Goal: Check status: Check status

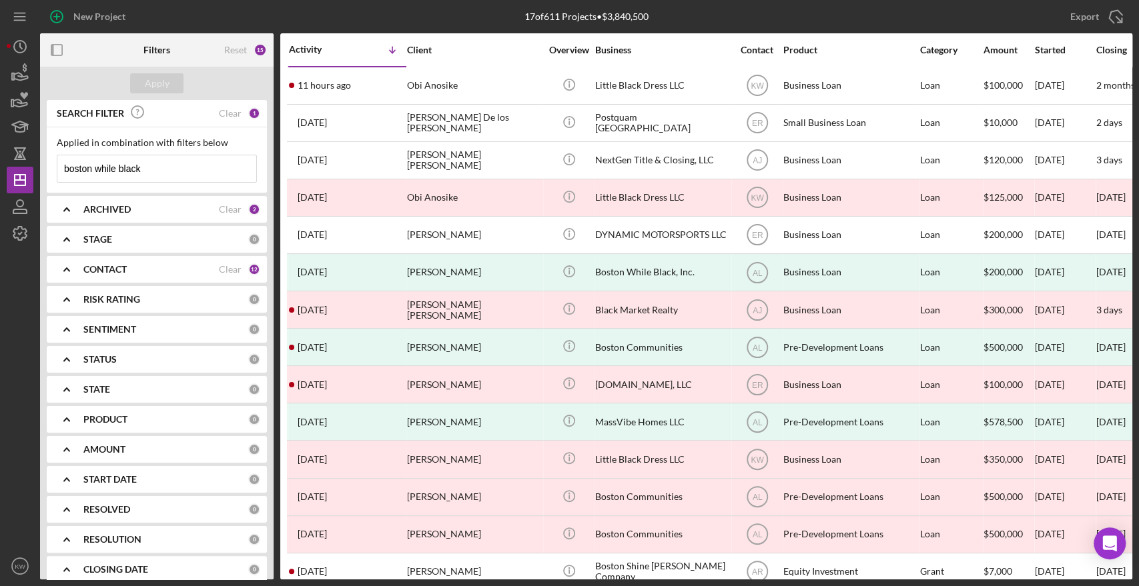
click at [120, 173] on input "boston while black" at bounding box center [156, 168] width 199 height 27
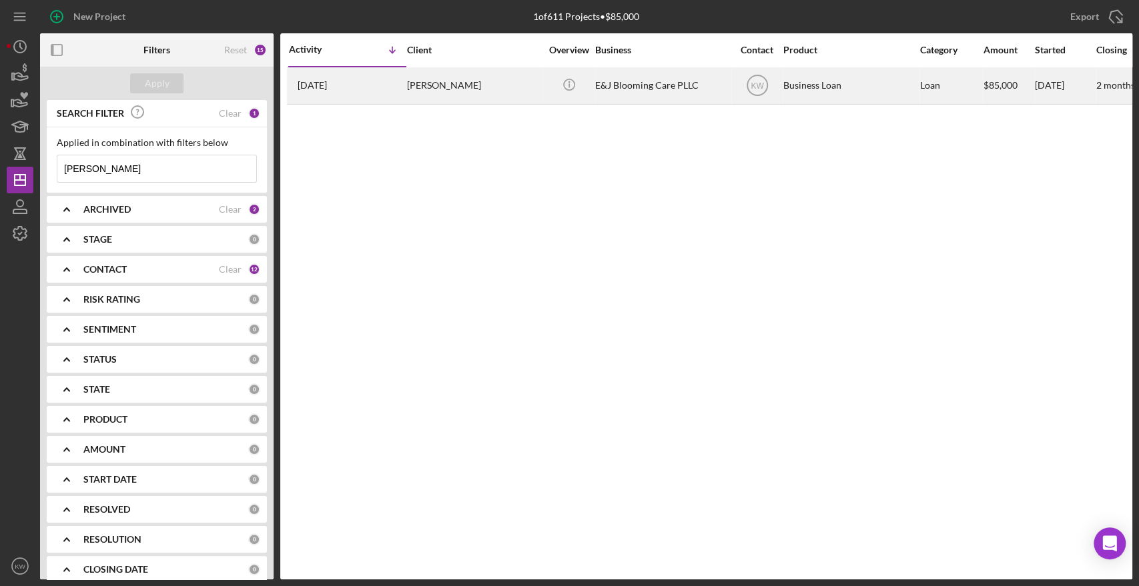
type input "[PERSON_NAME]"
click at [456, 89] on div "[PERSON_NAME]" at bounding box center [473, 85] width 133 height 35
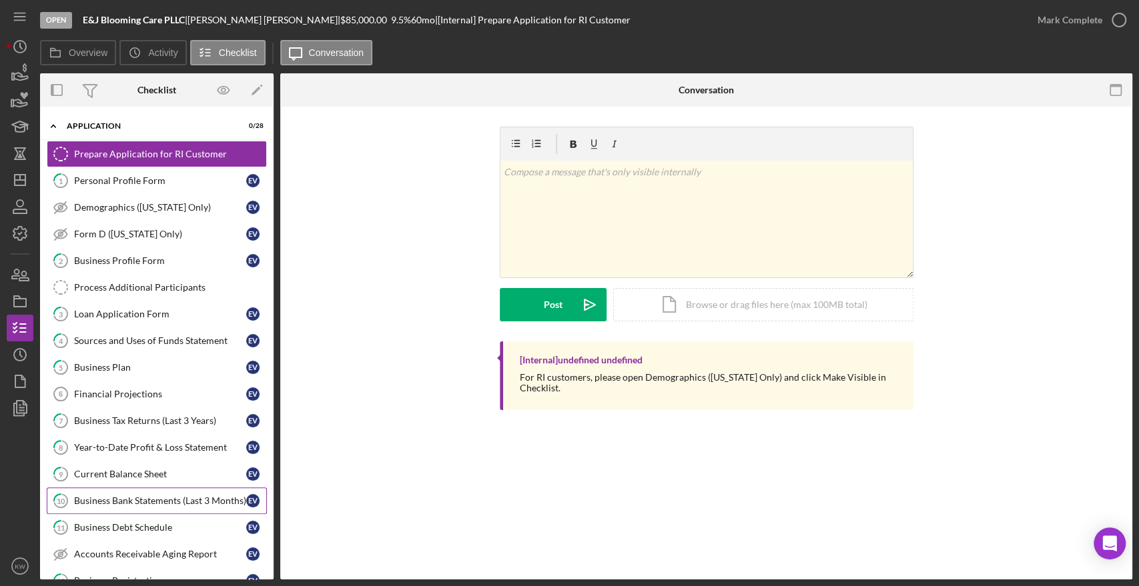
click at [120, 496] on div "Business Bank Statements (Last 3 Months)" at bounding box center [160, 501] width 172 height 11
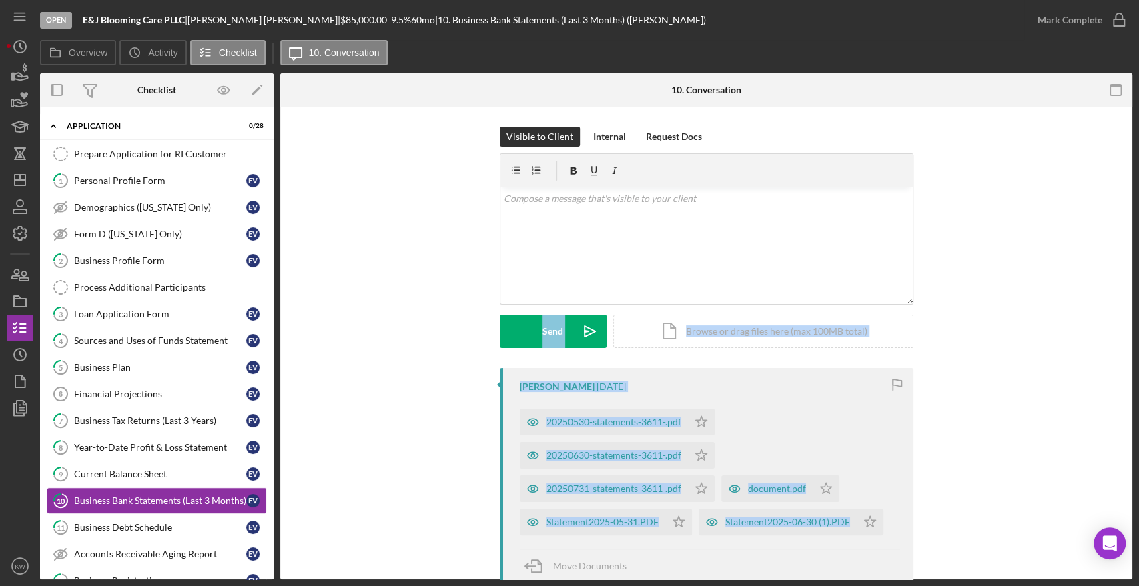
drag, startPoint x: 1137, startPoint y: 221, endPoint x: 1137, endPoint y: 413, distance: 192.1
click at [1137, 413] on div "Open E&J Blooming Care PLLC | [PERSON_NAME] | $85,000.00 9.5 % 60 mo | 10. Busi…" at bounding box center [569, 293] width 1139 height 586
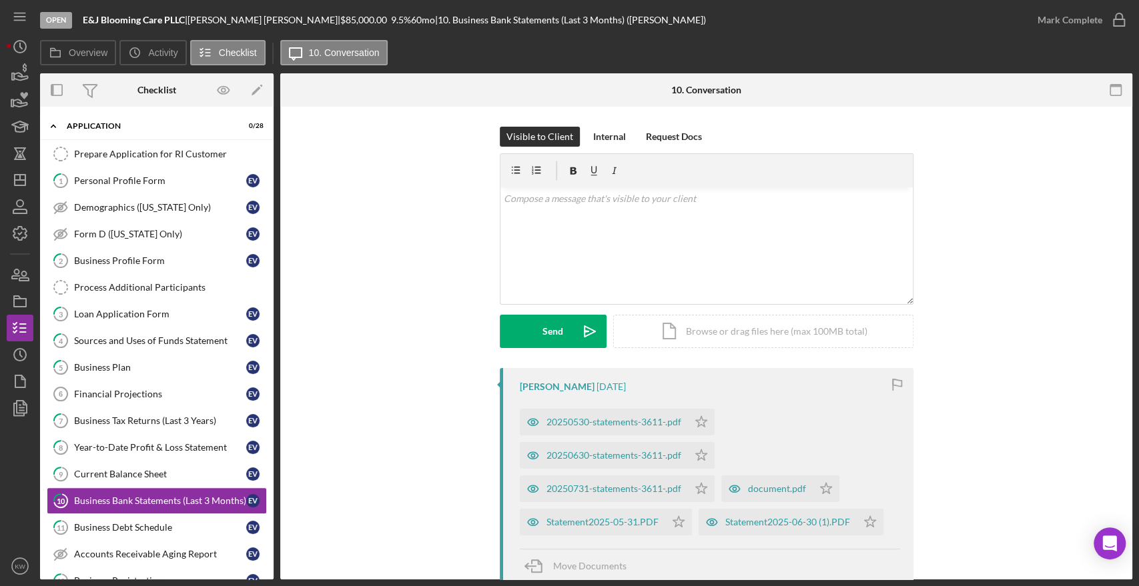
click at [1131, 496] on div "Open E&J Blooming Care PLLC | [PERSON_NAME] | $85,000.00 9.5 % 60 mo | 10. Busi…" at bounding box center [569, 293] width 1139 height 586
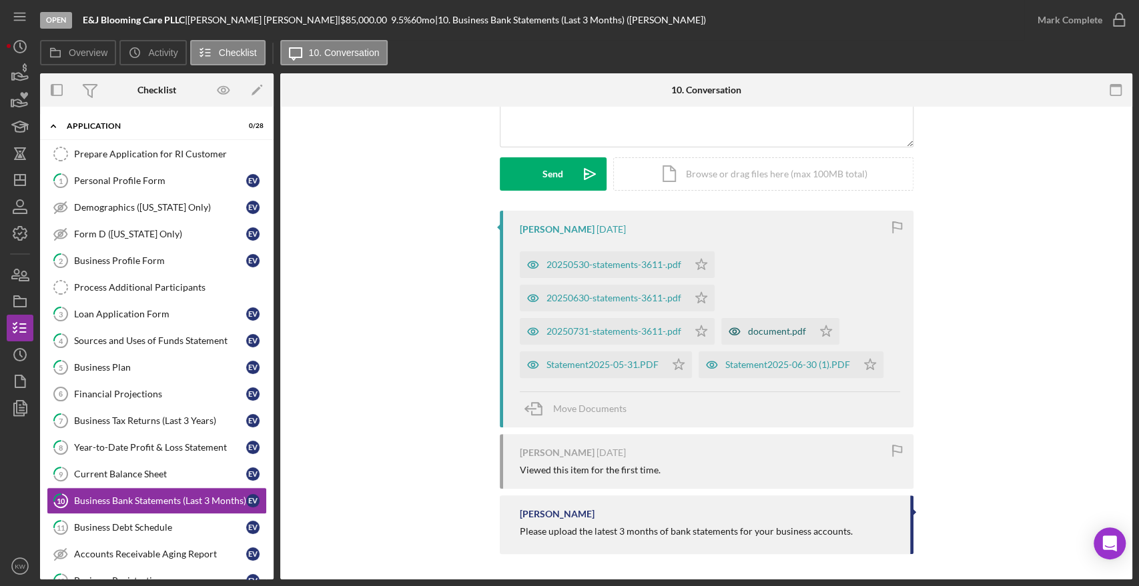
click at [769, 334] on div "document.pdf" at bounding box center [777, 331] width 58 height 11
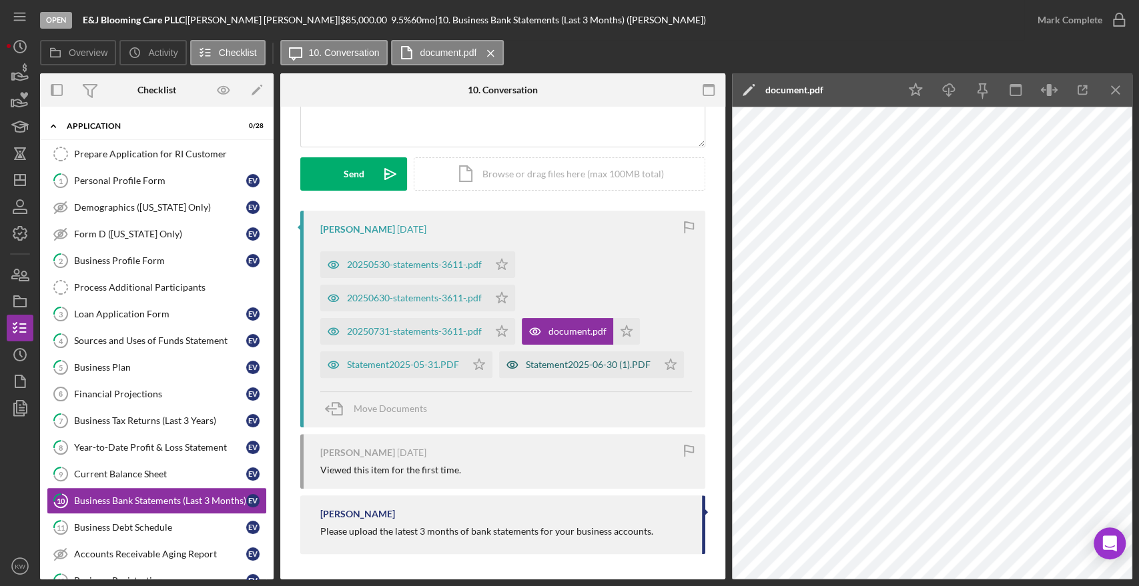
click at [526, 370] on div "Statement2025-06-30 (1).PDF" at bounding box center [588, 365] width 125 height 11
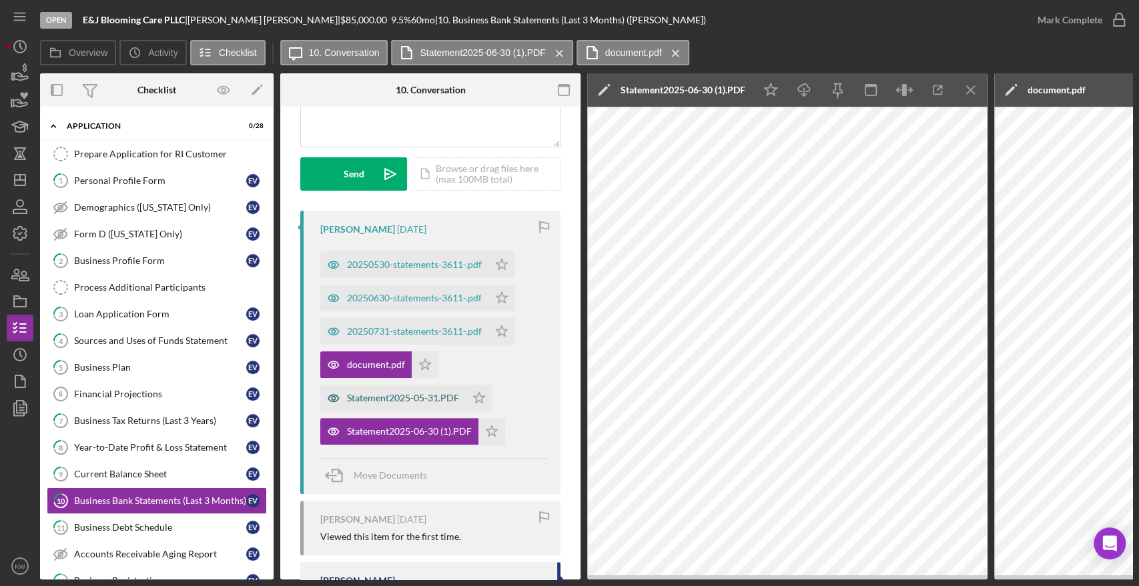
click at [432, 394] on div "Statement2025-05-31.PDF" at bounding box center [403, 398] width 112 height 11
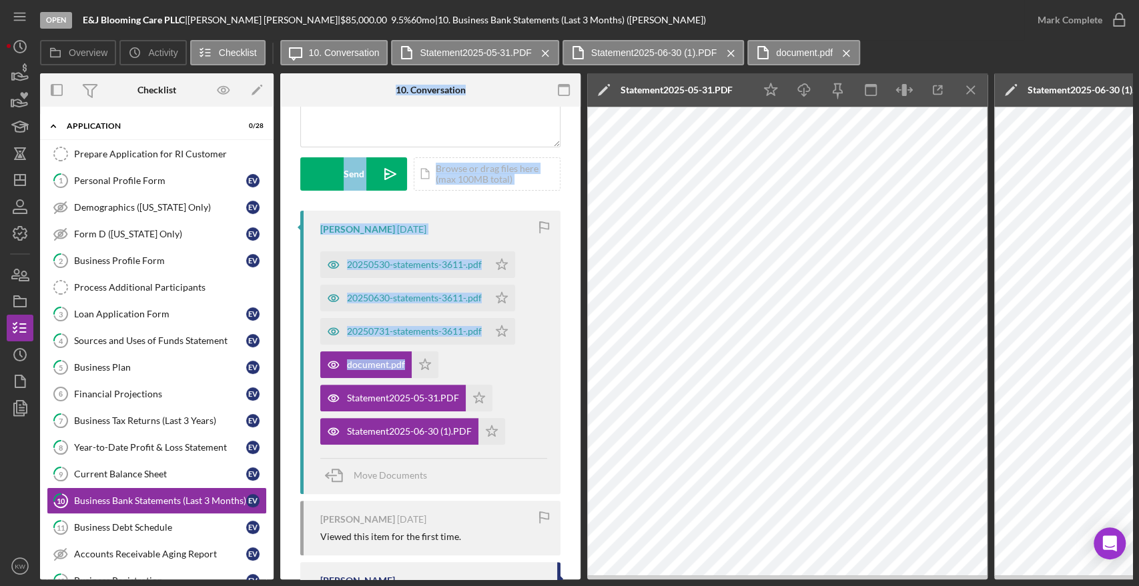
drag, startPoint x: 272, startPoint y: 277, endPoint x: 279, endPoint y: 396, distance: 118.9
click at [279, 396] on div "Overview Internal Workflow Stage Open Icon/Dropdown Arrow Archive (can unarchiv…" at bounding box center [586, 326] width 1092 height 506
click at [18, 374] on icon "button" at bounding box center [19, 381] width 33 height 33
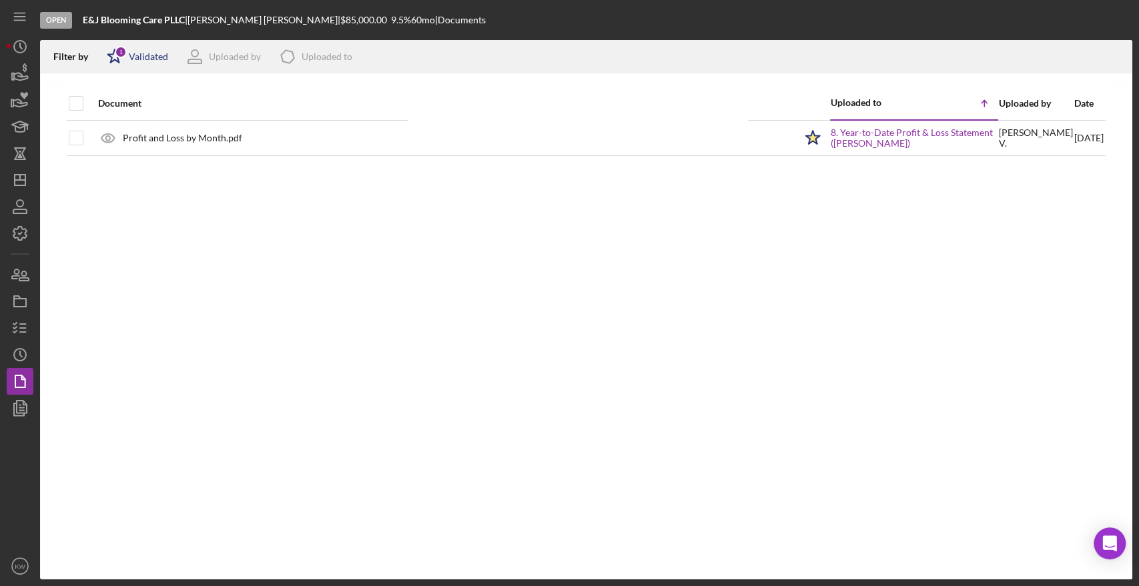
click at [164, 71] on div "Icon/Star 1 Validated" at bounding box center [133, 56] width 70 height 33
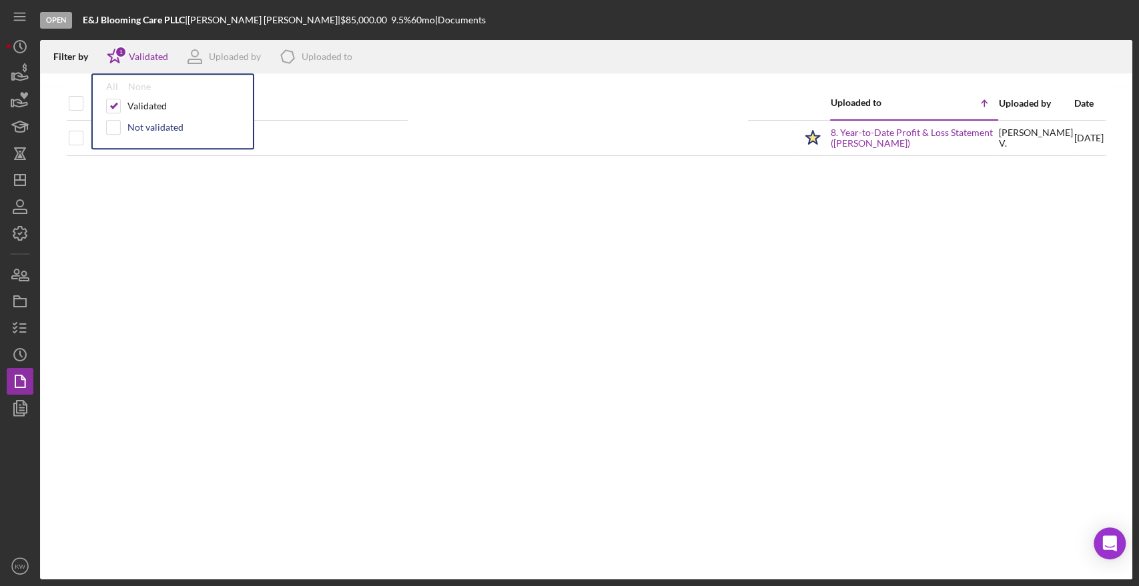
click at [153, 129] on div "Not validated" at bounding box center [155, 127] width 56 height 11
checkbox input "true"
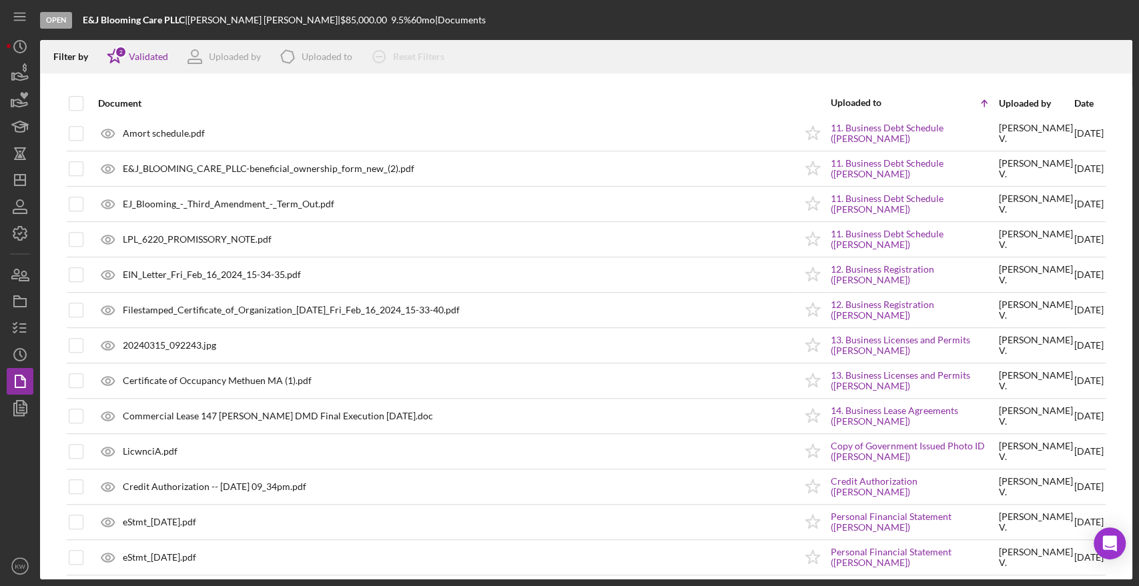
scroll to position [502, 0]
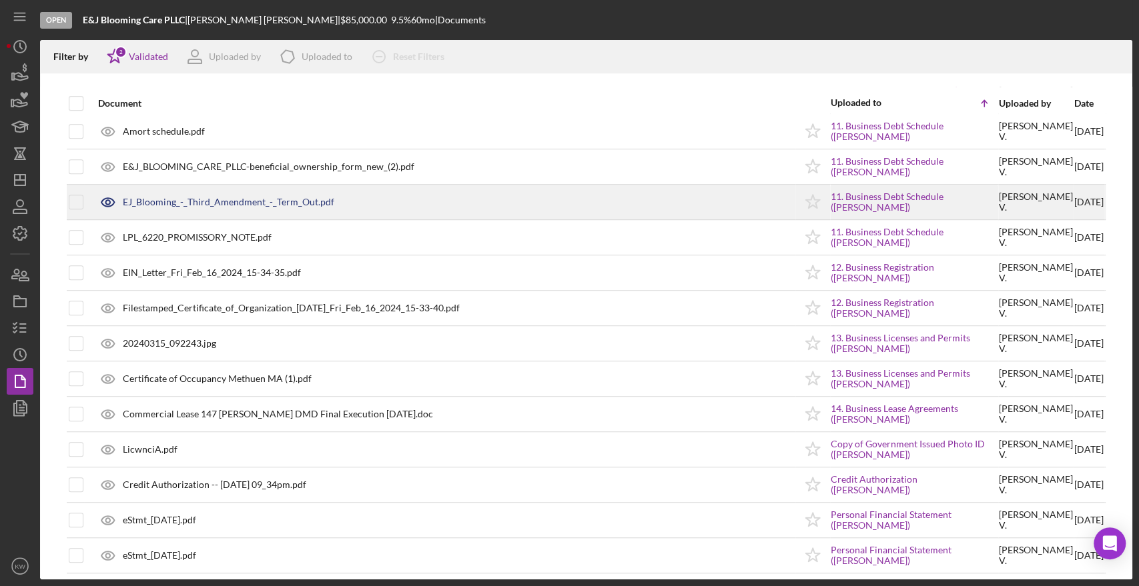
click at [262, 199] on div "EJ_Blooming_-_Third_Amendment_-_Term_Out.pdf" at bounding box center [228, 202] width 211 height 11
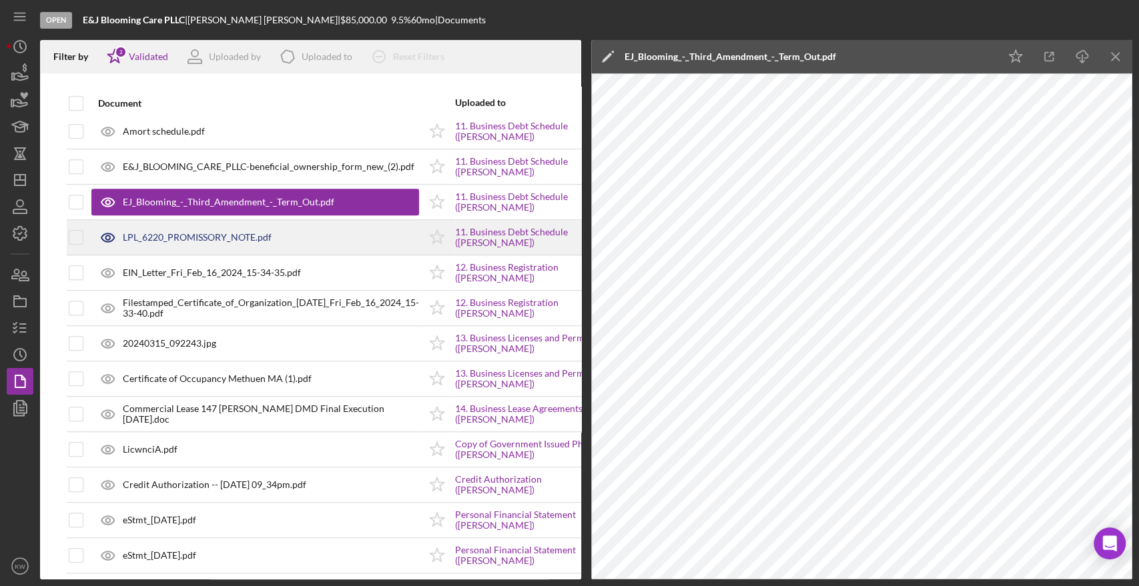
click at [239, 238] on div "LPL_6220_PROMISSORY_NOTE.pdf" at bounding box center [197, 237] width 149 height 11
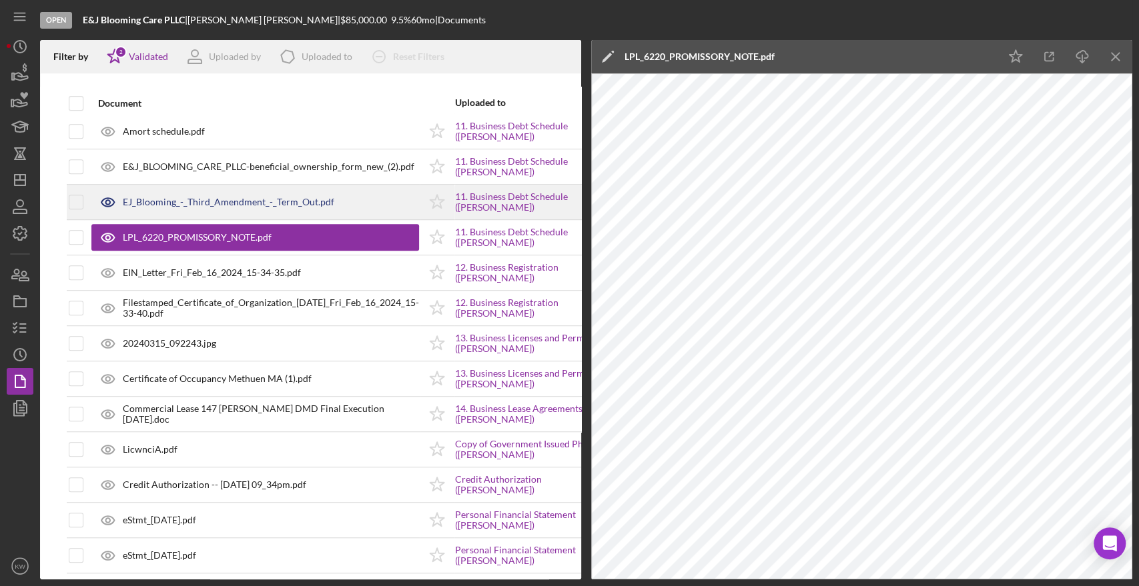
click at [157, 205] on div "EJ_Blooming_-_Third_Amendment_-_Term_Out.pdf" at bounding box center [228, 202] width 211 height 11
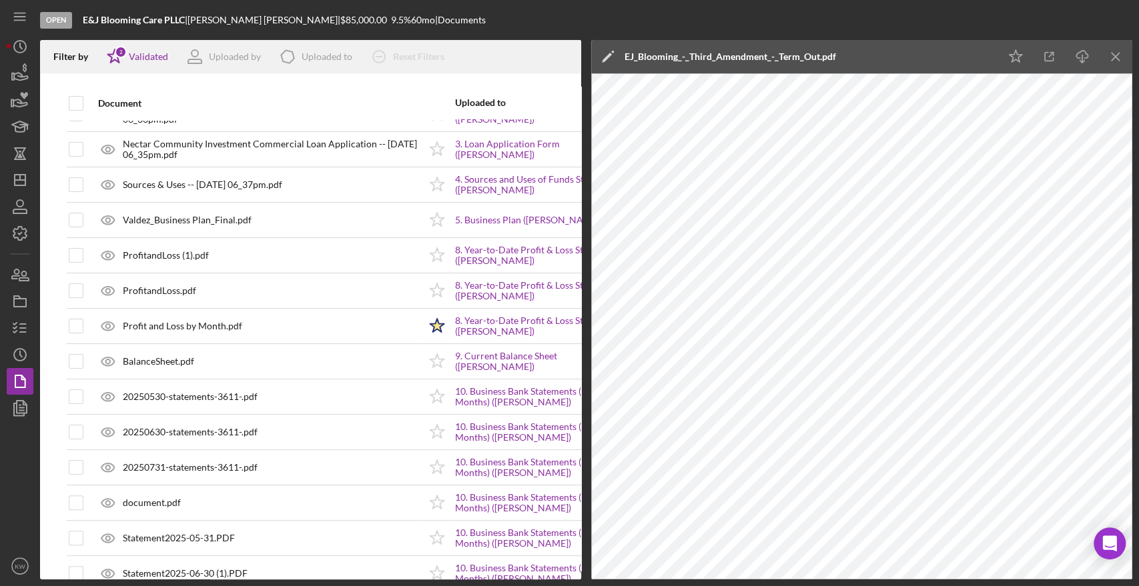
scroll to position [6, 0]
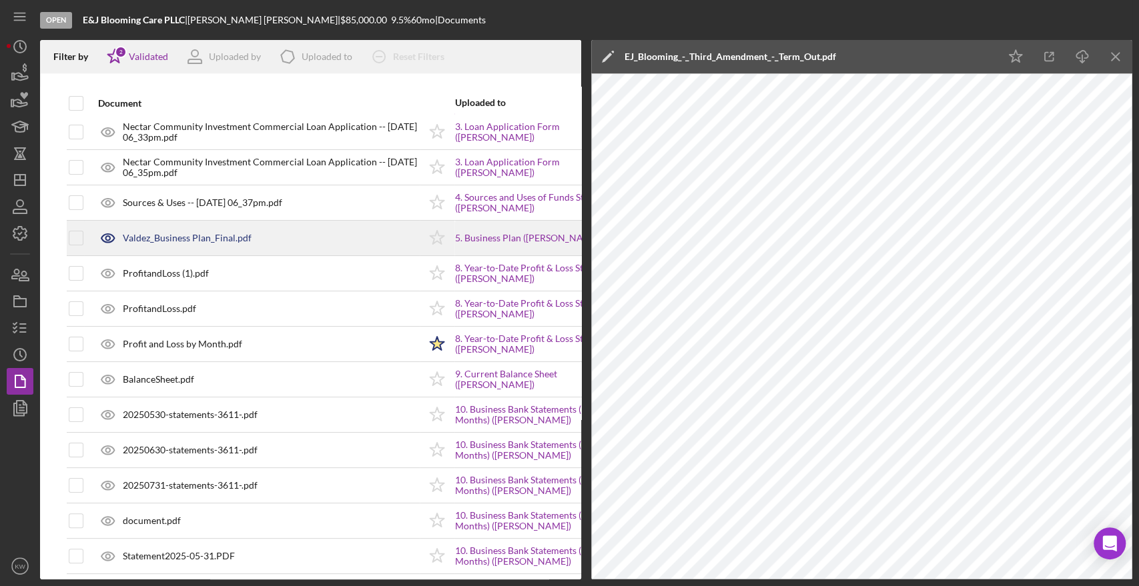
click at [196, 226] on div "Valdez_Business Plan_Final.pdf" at bounding box center [255, 237] width 328 height 33
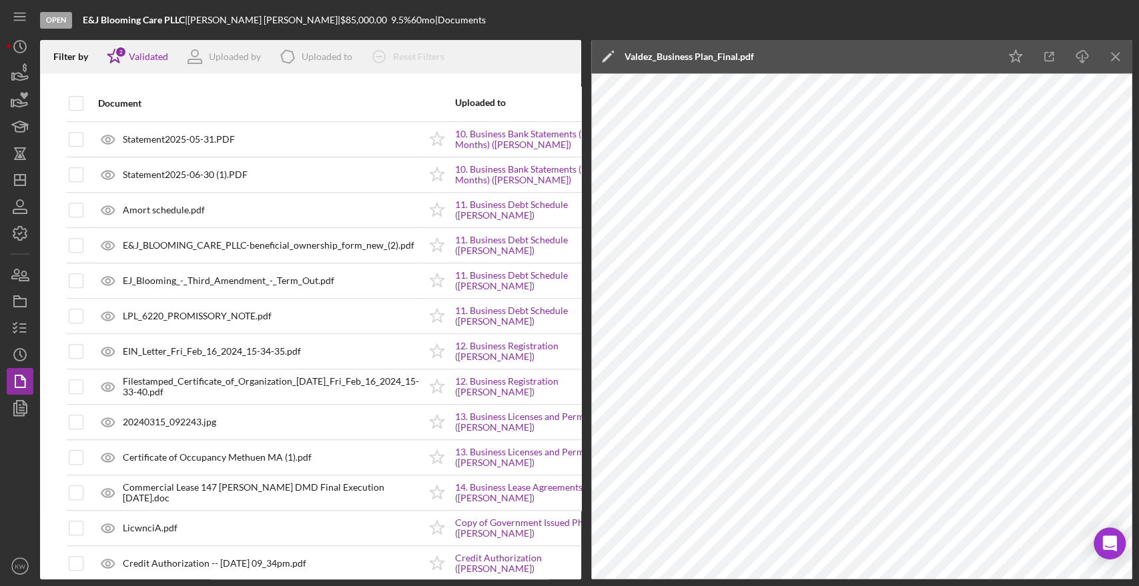
scroll to position [427, 0]
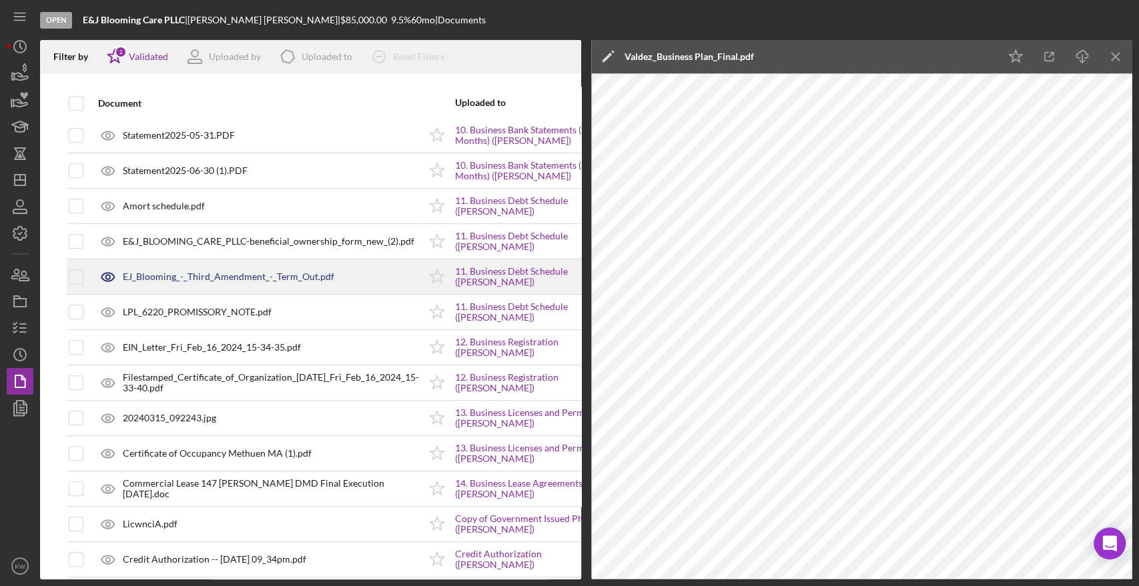
click at [181, 282] on div "EJ_Blooming_-_Third_Amendment_-_Term_Out.pdf" at bounding box center [228, 277] width 211 height 11
